Goal: Information Seeking & Learning: Learn about a topic

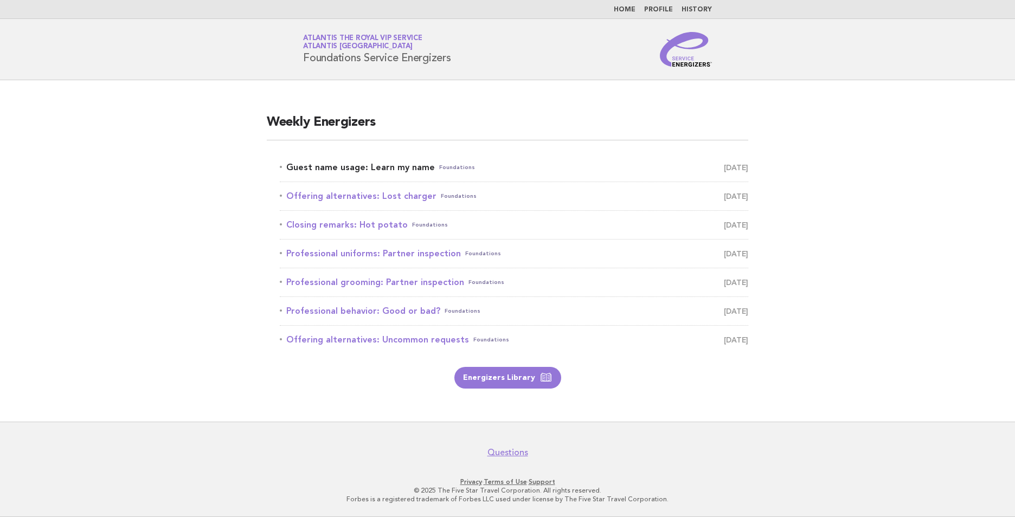
click at [398, 165] on link "Guest name usage: Learn my name Foundations September 28" at bounding box center [514, 167] width 469 height 15
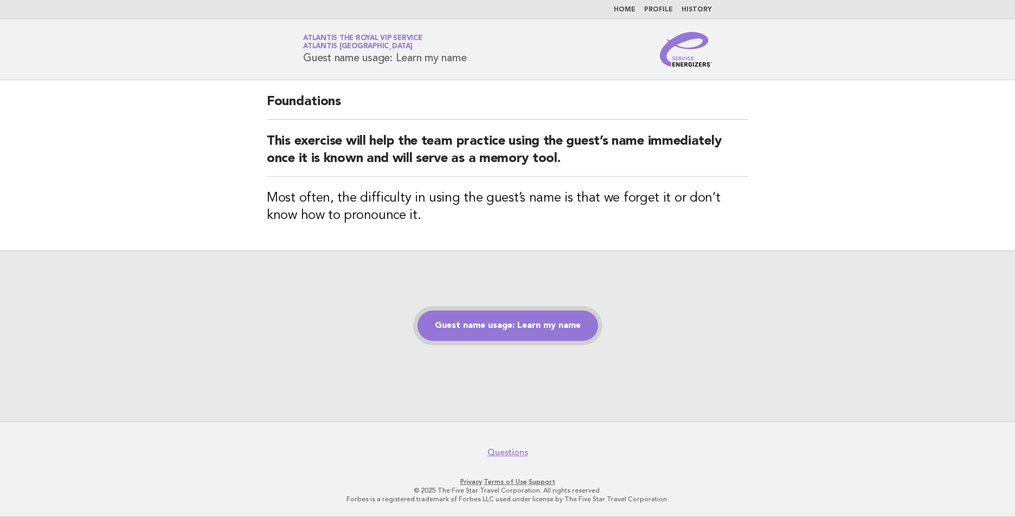
click at [498, 325] on link "Guest name usage: Learn my name" at bounding box center [508, 326] width 181 height 30
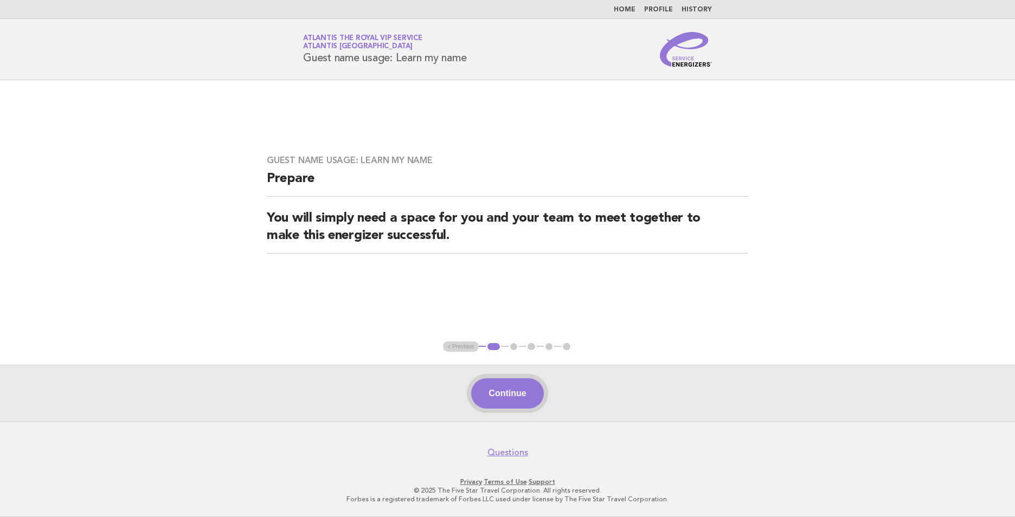
click at [512, 402] on button "Continue" at bounding box center [507, 394] width 72 height 30
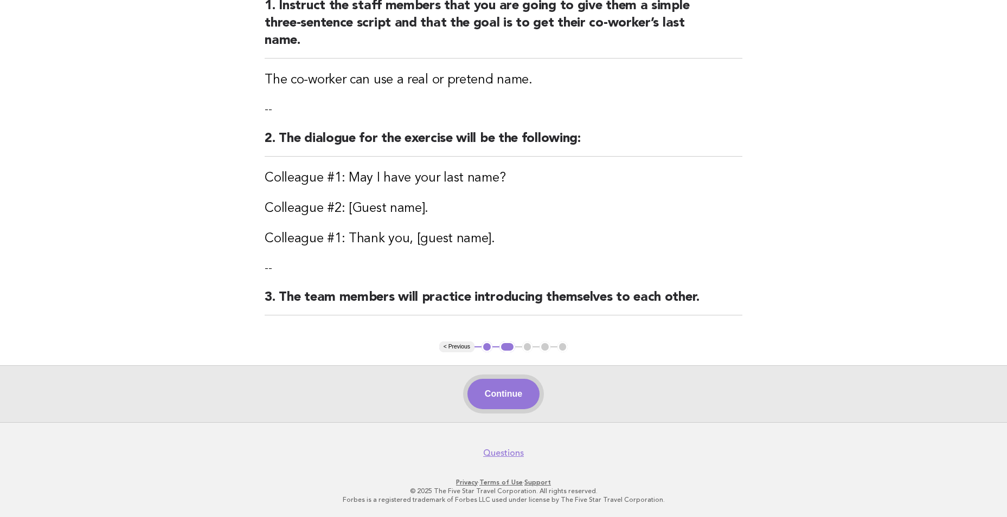
click at [520, 390] on button "Continue" at bounding box center [503, 394] width 72 height 30
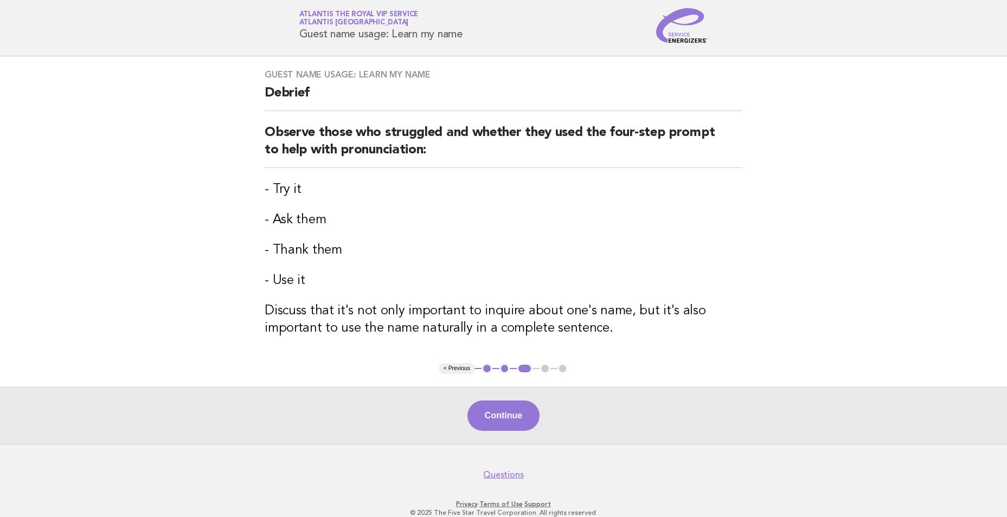
scroll to position [46, 0]
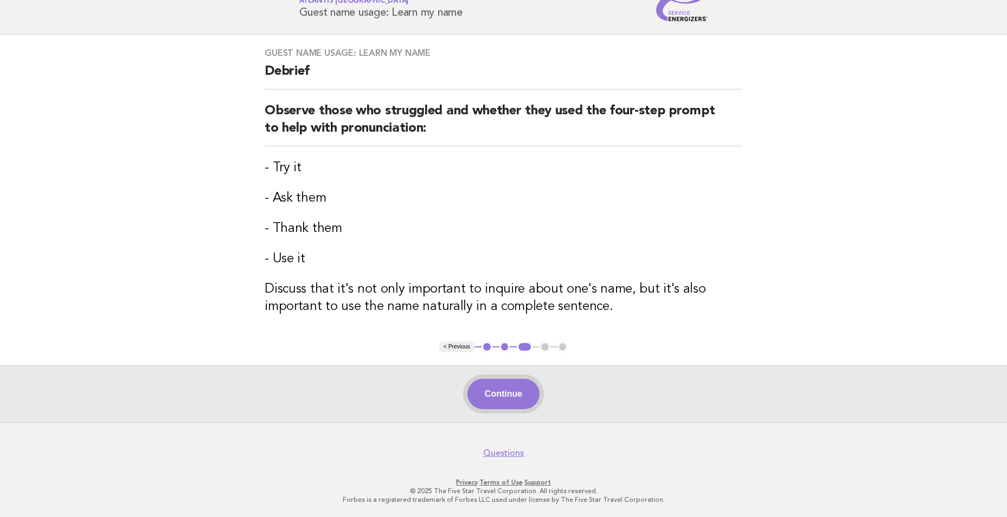
click at [498, 390] on button "Continue" at bounding box center [503, 394] width 72 height 30
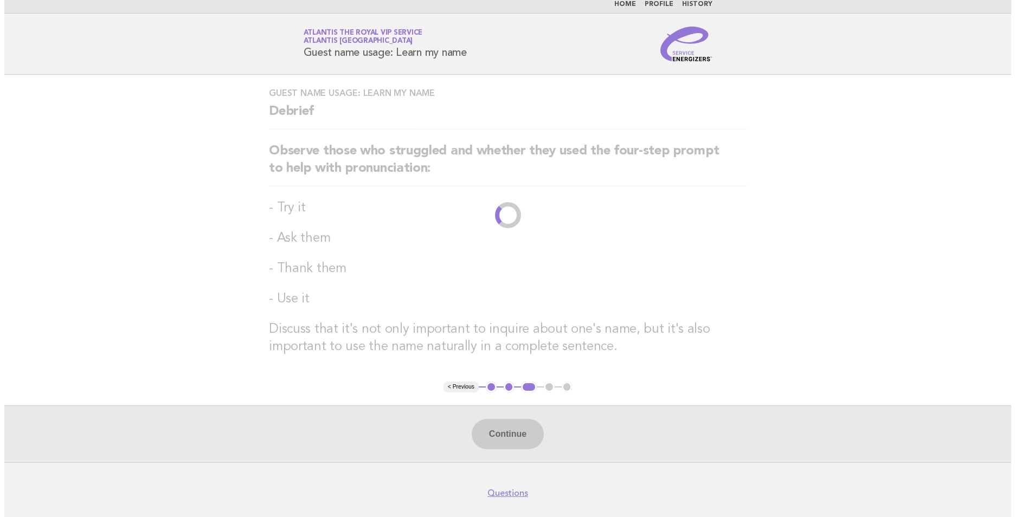
scroll to position [0, 0]
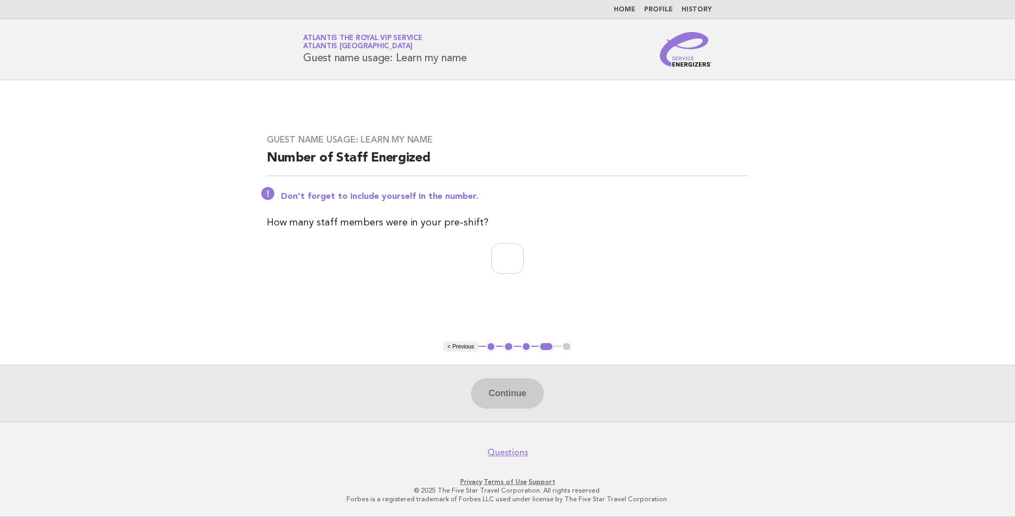
click at [626, 4] on nav "Home Profile History" at bounding box center [507, 9] width 1015 height 19
click at [625, 9] on link "Home" at bounding box center [625, 10] width 22 height 7
